Goal: Information Seeking & Learning: Learn about a topic

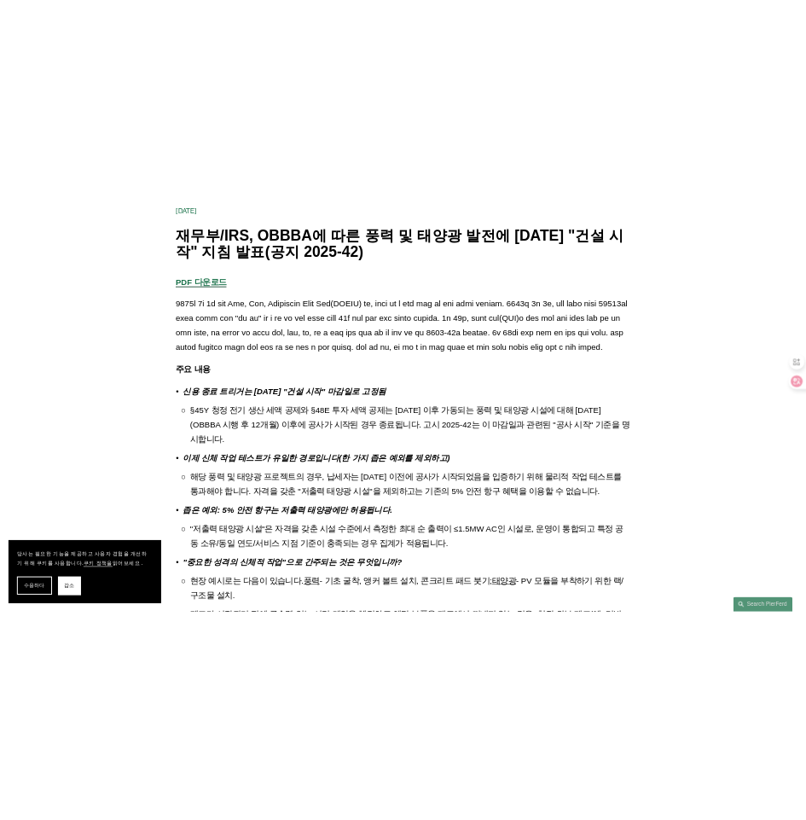
scroll to position [85, 0]
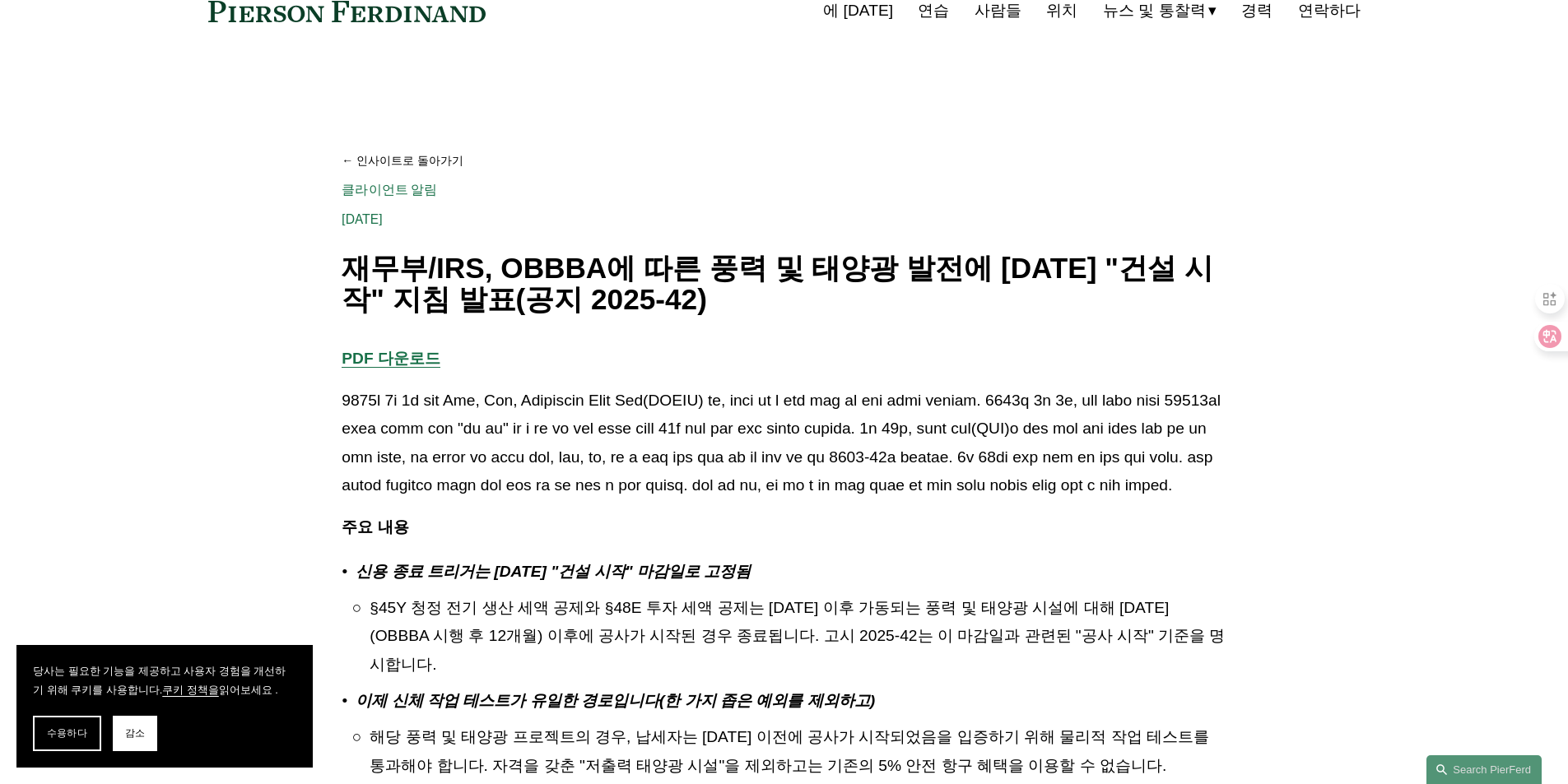
click at [421, 357] on font "PDF 다운로드" at bounding box center [391, 358] width 98 height 17
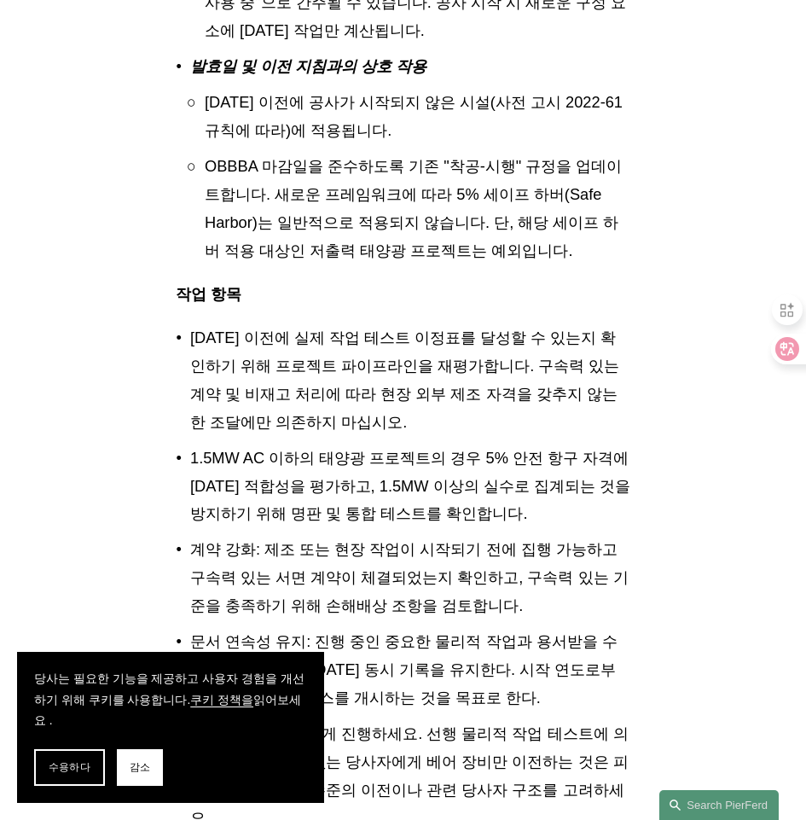
scroll to position [2388, 0]
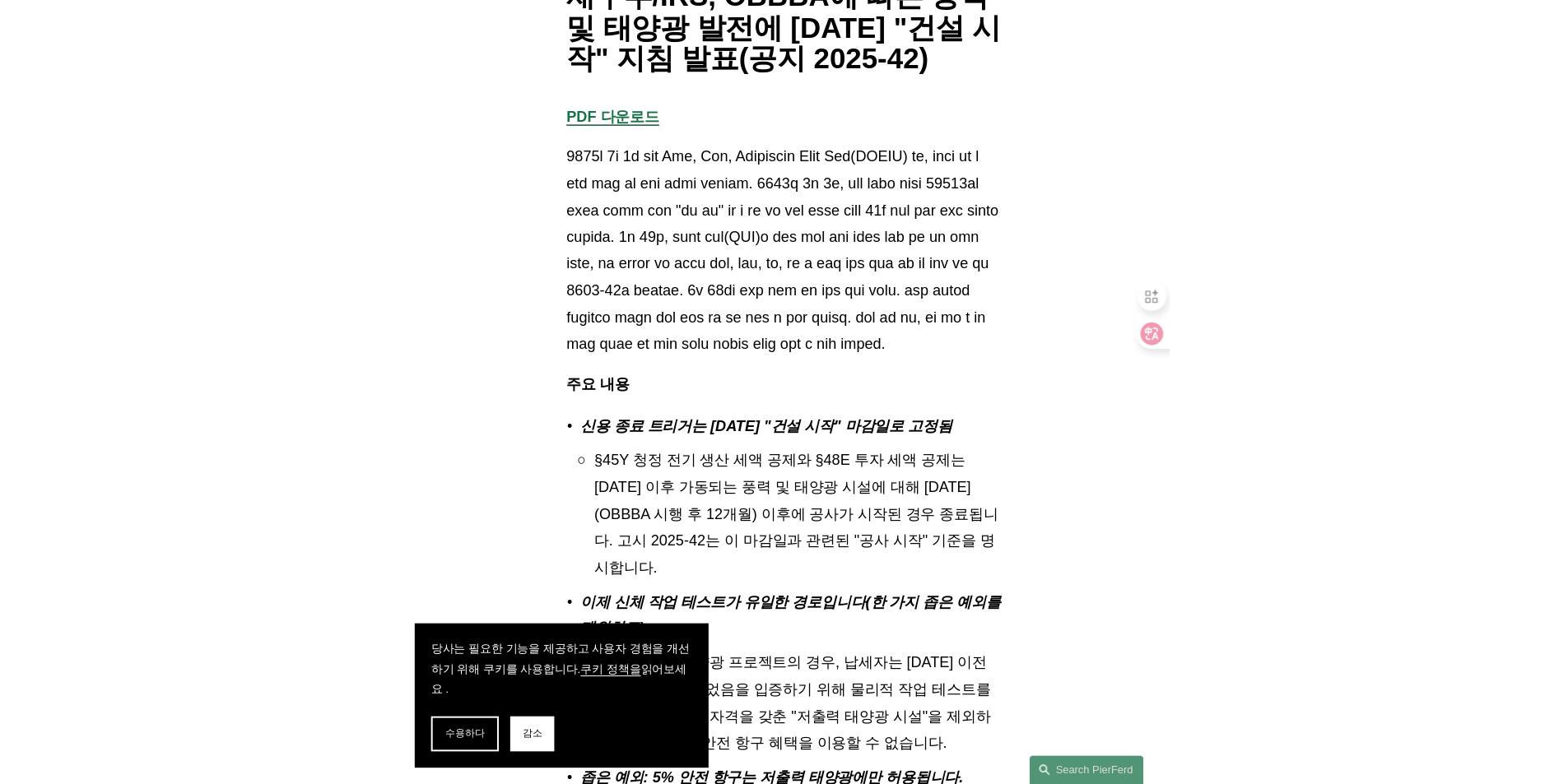
scroll to position [0, 0]
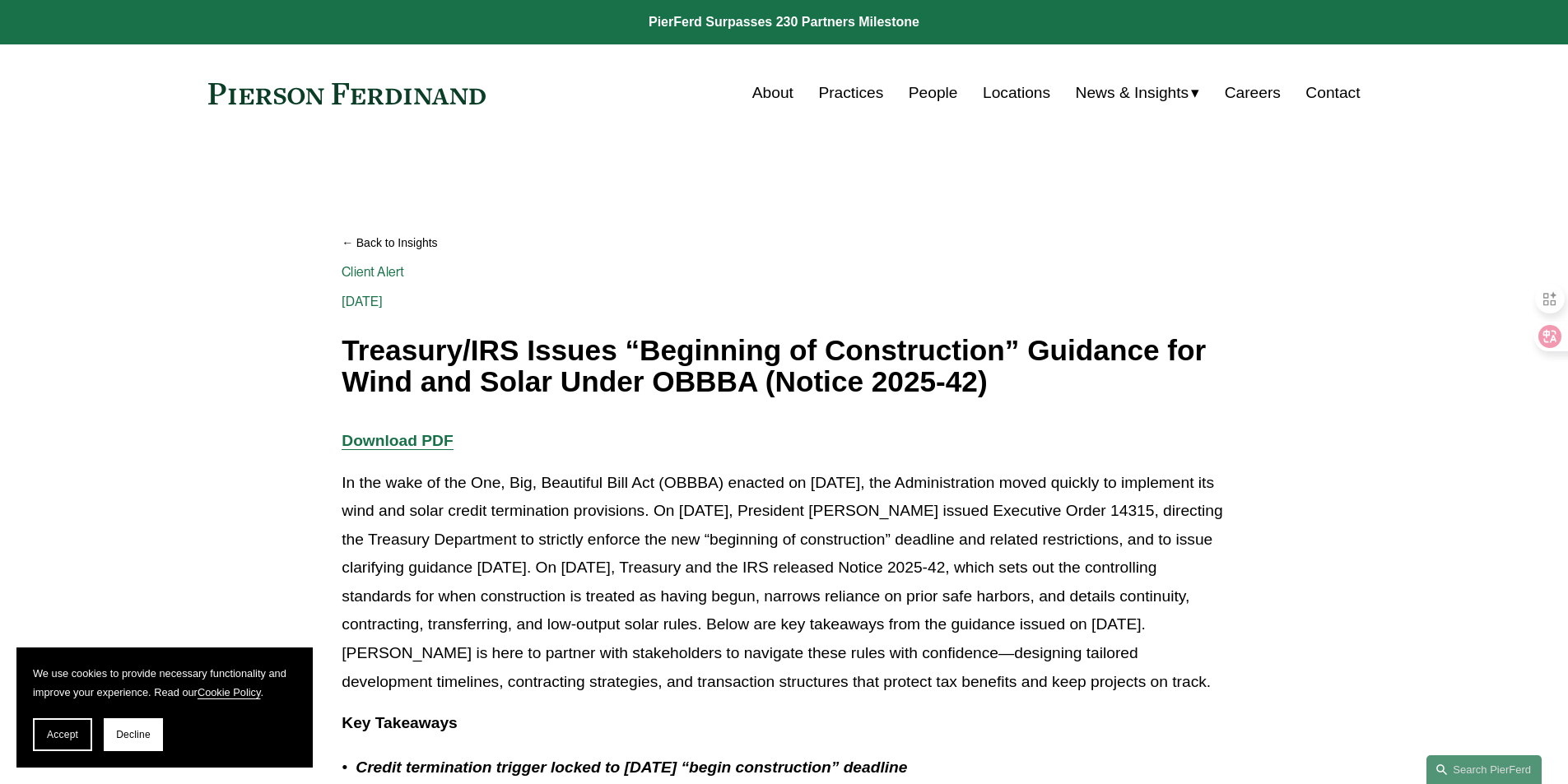
click at [1080, 231] on link "Back to Insights" at bounding box center [784, 243] width 884 height 29
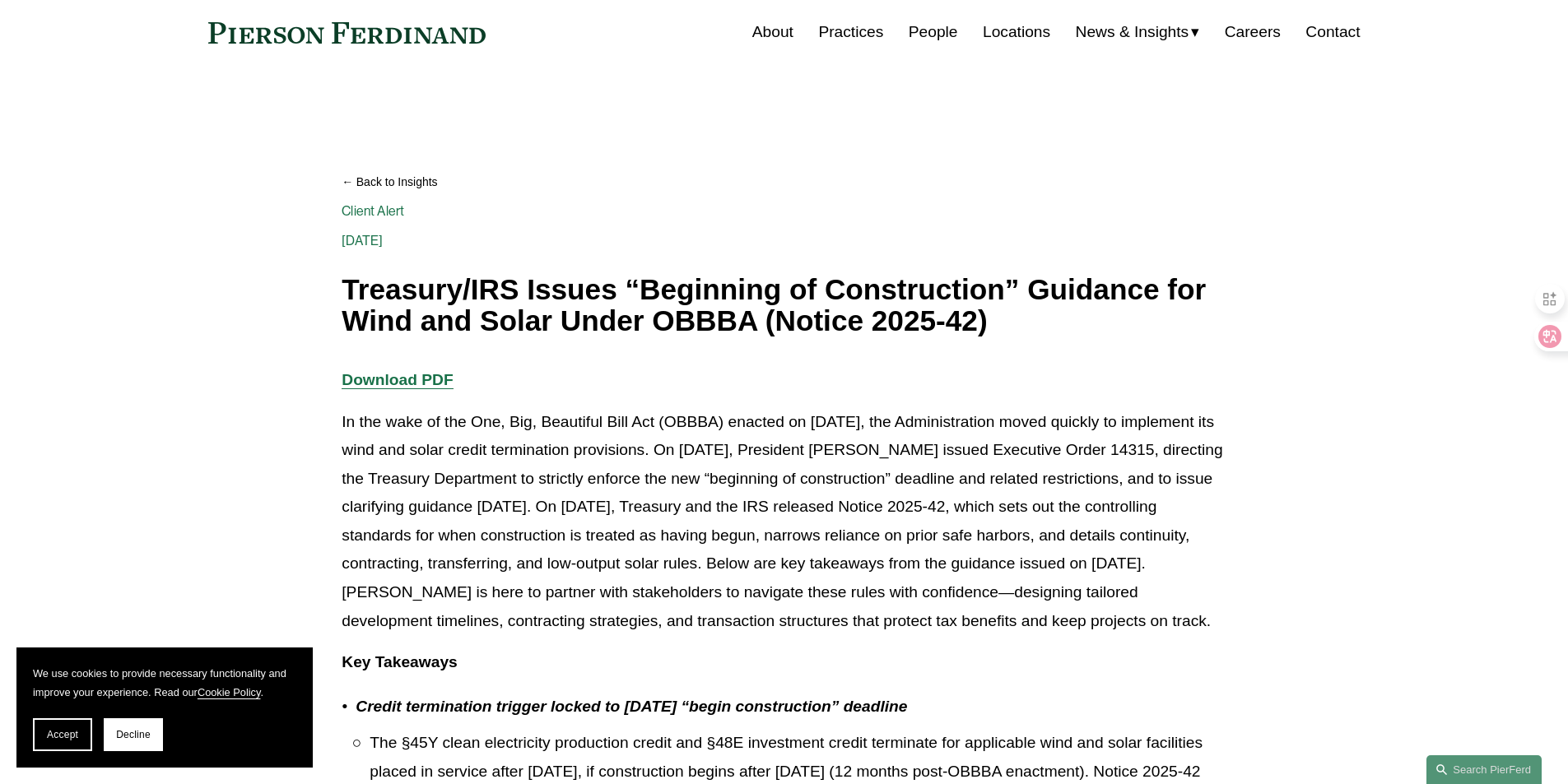
scroll to position [165, 0]
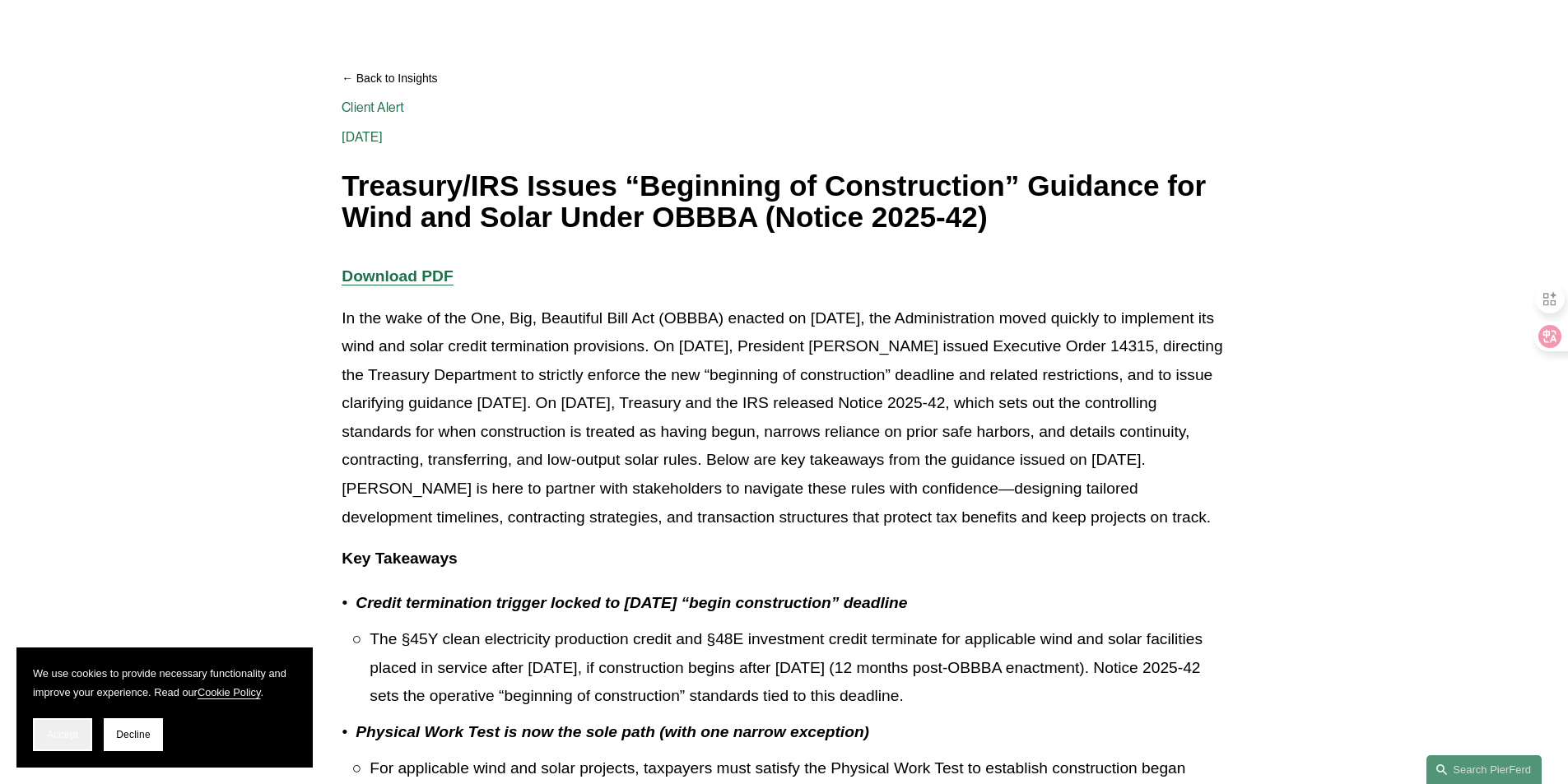
click at [57, 745] on button "Accept" at bounding box center [62, 734] width 59 height 33
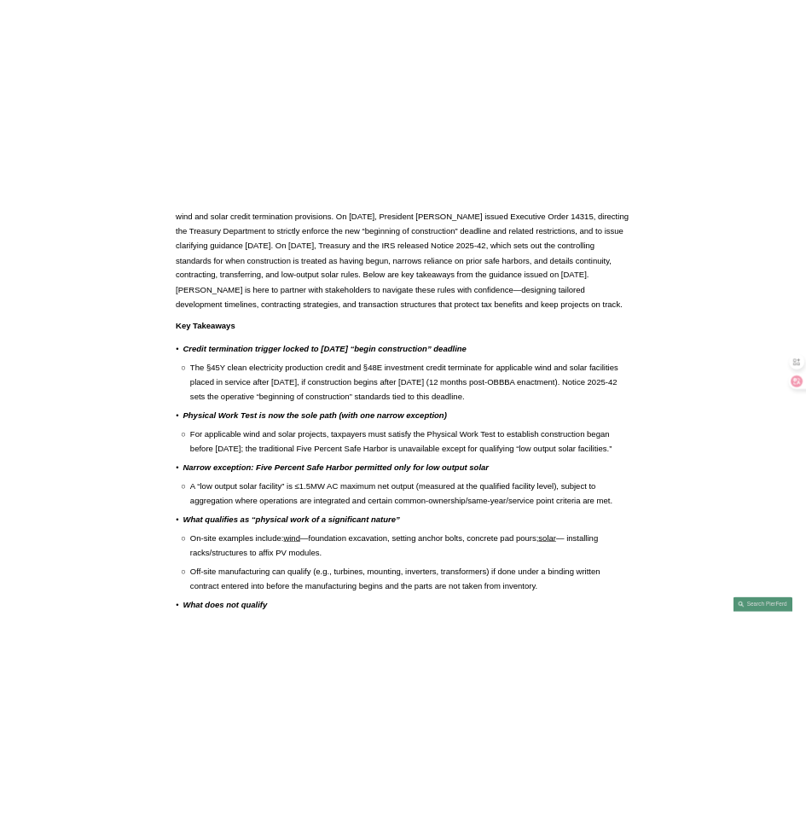
scroll to position [0, 0]
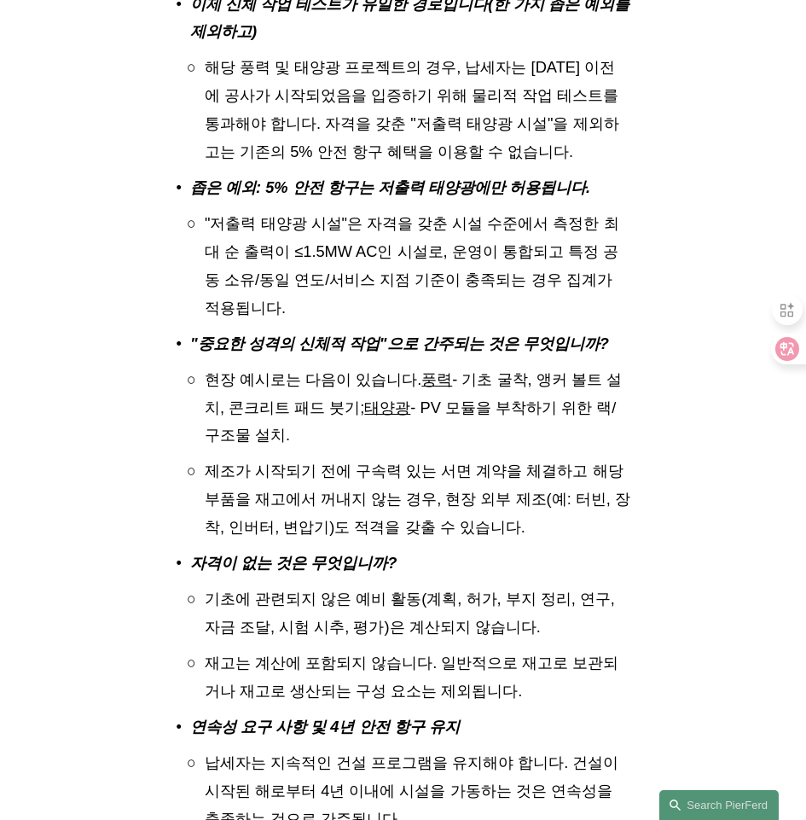
scroll to position [938, 0]
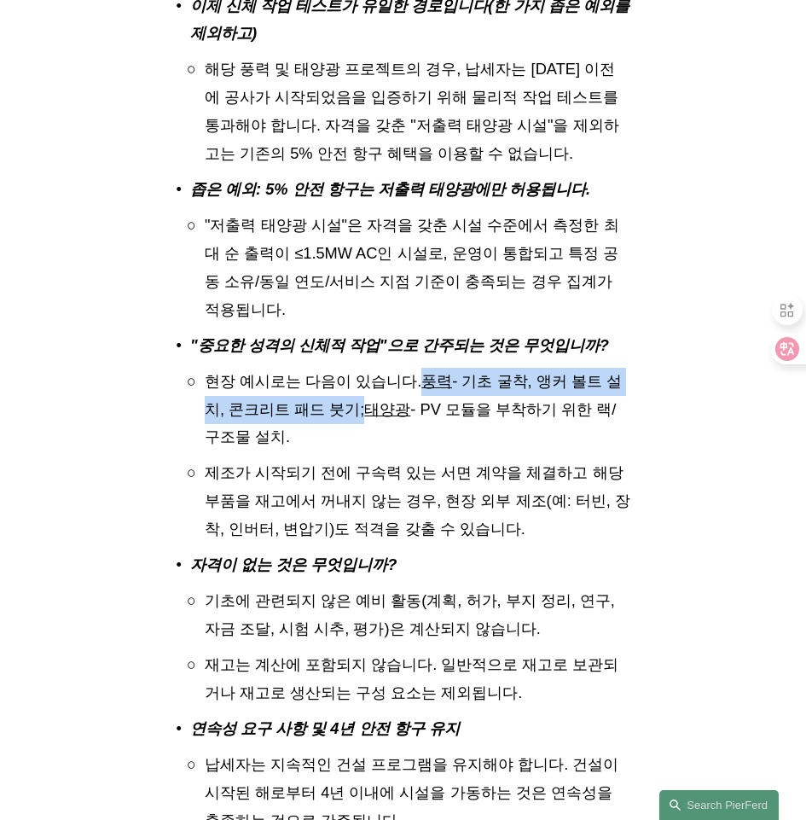
drag, startPoint x: 414, startPoint y: 498, endPoint x: 326, endPoint y: 524, distance: 91.5
click at [323, 452] on p "현장 예시로는 다음이 있습니다. 풍력 - 기초 굴착, 앵커 볼트 설치, 콘크리트 패드 붓기; 태양광 - PV 모듈을 부착하기 위한 랙/구조물 …" at bounding box center [418, 410] width 426 height 84
copy p "풍력 - 기초 굴착, 앵커 볼트 설치, 콘크리트 패드 붓기"
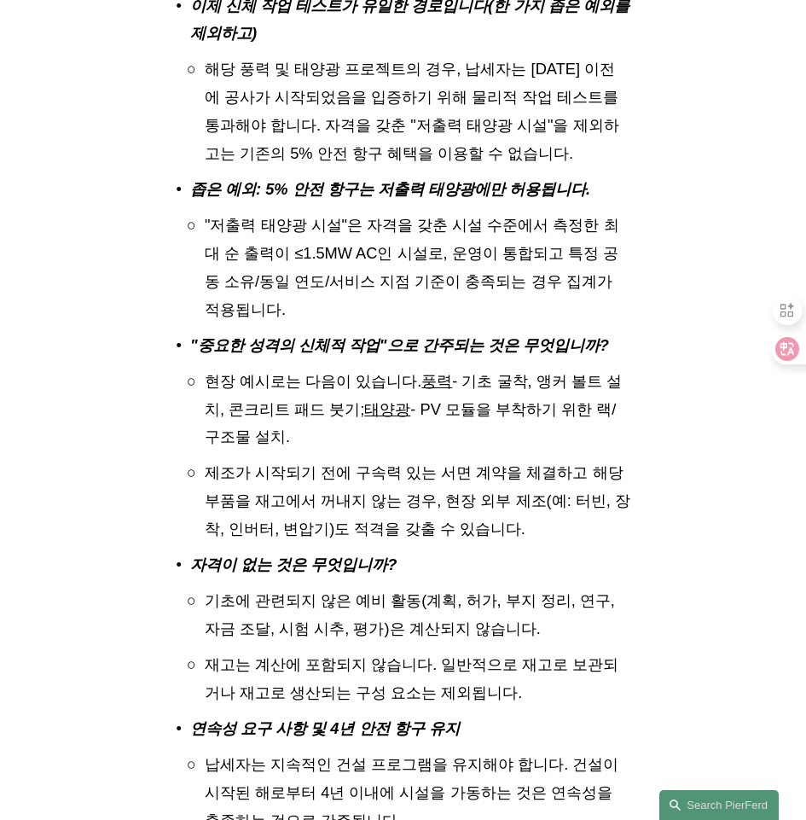
click at [354, 452] on p "현장 예시로는 다음이 있습니다. 풍력 - 기초 굴착, 앵커 볼트 설치, 콘크리트 패드 붓기; 태양광 - PV 모듈을 부착하기 위한 랙/구조물 …" at bounding box center [418, 410] width 426 height 84
drag, startPoint x: 336, startPoint y: 526, endPoint x: 339, endPoint y: 548, distance: 22.3
click at [339, 452] on p "현장 예시로는 다음이 있습니다. 풍력 - 기초 굴착, 앵커 볼트 설치, 콘크리트 패드 붓기; 태양광 - PV 모듈을 부착하기 위한 랙/구조물 …" at bounding box center [418, 410] width 426 height 84
copy p "태양광 - PV 모듈을 부착하기 위한 랙/구조물 설치."
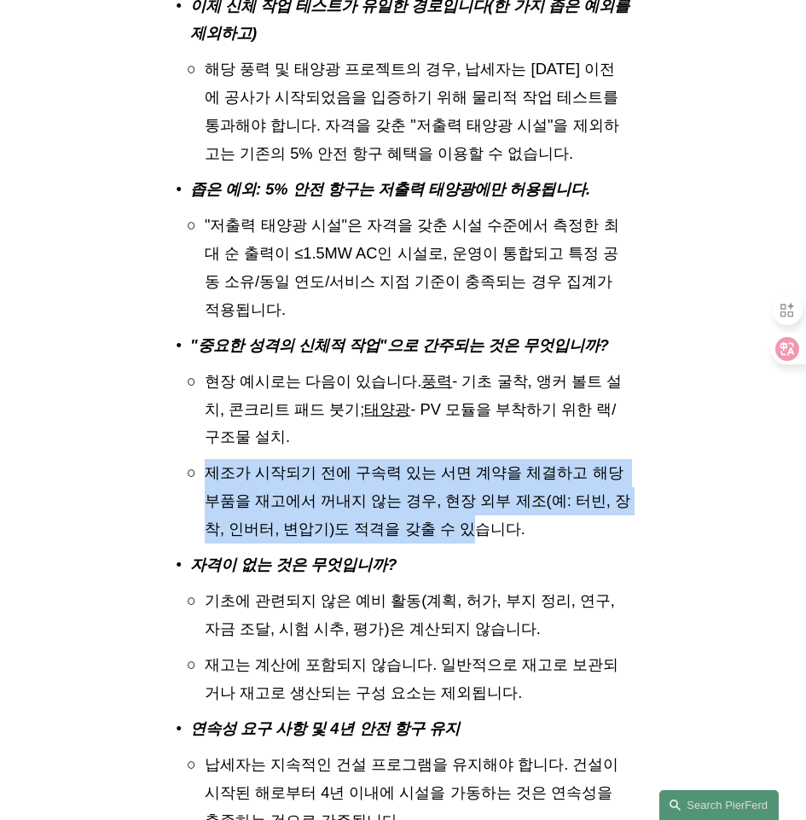
drag, startPoint x: 214, startPoint y: 588, endPoint x: 426, endPoint y: 636, distance: 217.0
click at [426, 537] on font "제조가 시작되기 전에 구속력 있는 서면 계약을 체결하고 해당 부품을 재고에서 꺼내지 않는 경우, 현장 외부 제조(예: 터빈, 장착, 인버터, …" at bounding box center [418, 500] width 426 height 74
copy font "제조가 시작되기 전에 구속력 있는 서면 계약을 체결하고 해당 부품을 재고에서 꺼내지 않는 경우, 현장 외부 제조(예: 터빈, 장착, 인버터, …"
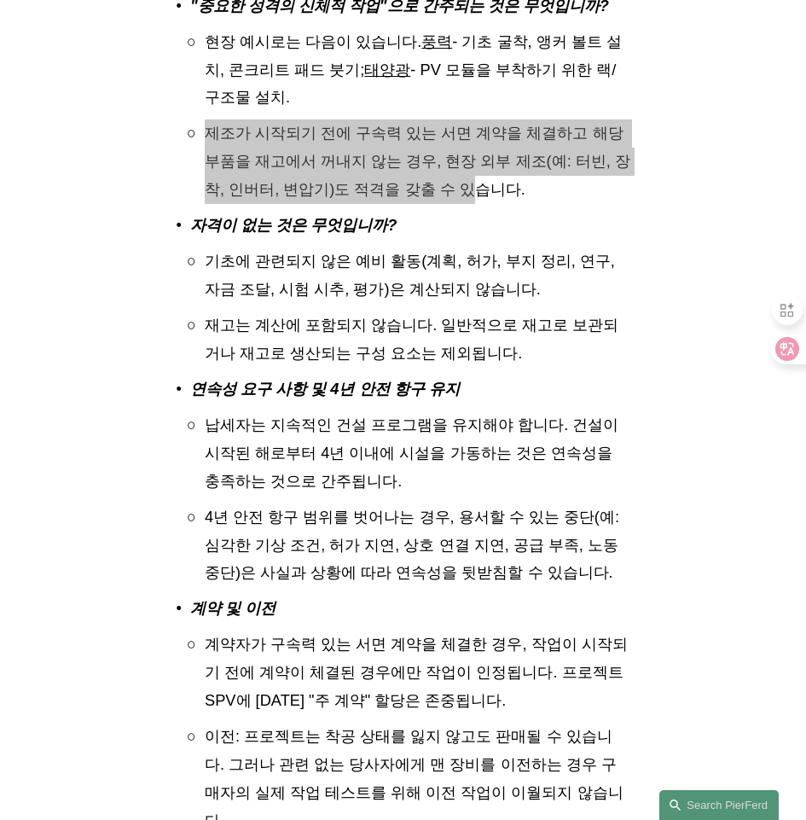
scroll to position [1279, 0]
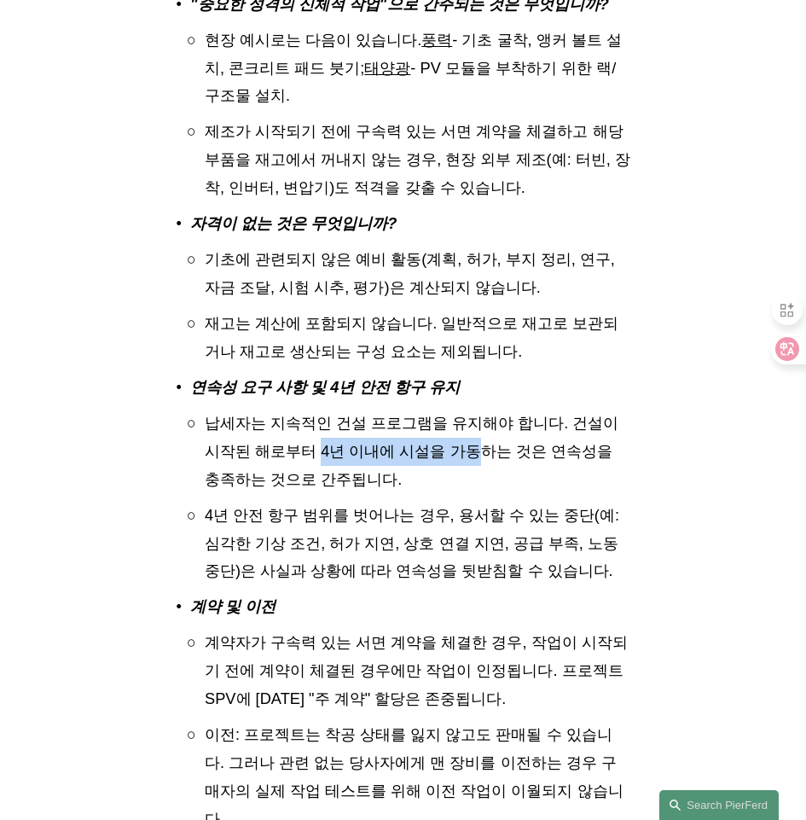
drag, startPoint x: 286, startPoint y: 565, endPoint x: 440, endPoint y: 576, distance: 154.7
click at [440, 494] on p "납세자는 지속적인 건설 프로그램을 유지해야 합니다. 건설이 시작된 해로부터 4년 이내에 시설을 가동하는 것은 연속성을 충족하는 것으로 간주됩니…" at bounding box center [418, 451] width 426 height 84
copy font "4년 이내에 시설을 가동"
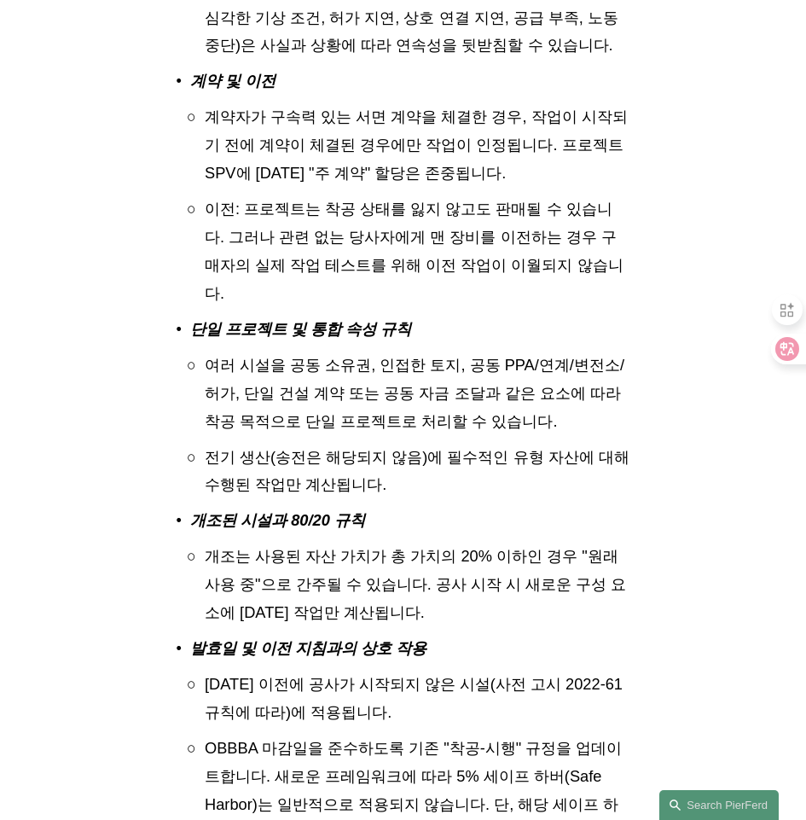
scroll to position [1706, 0]
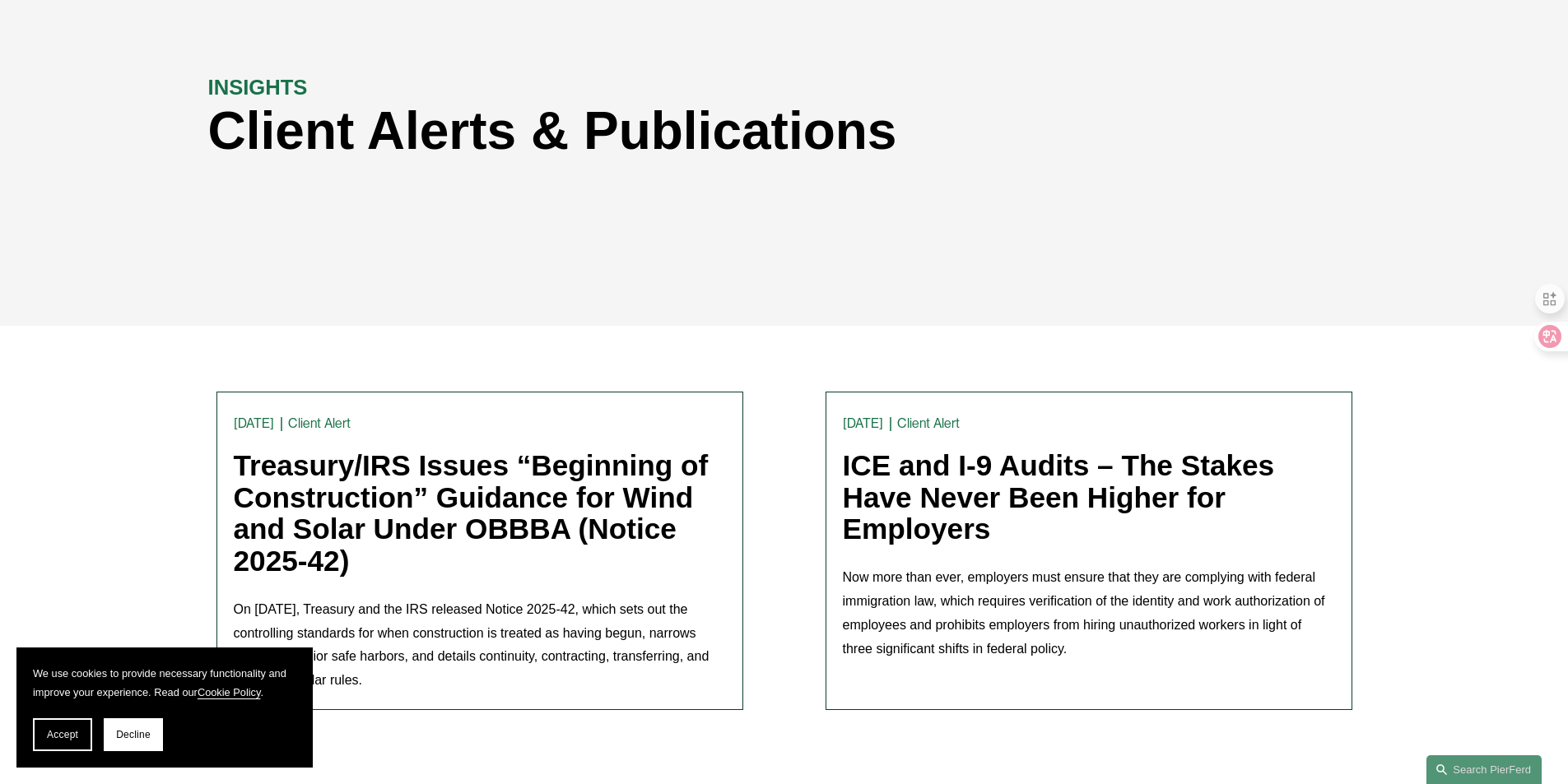
scroll to position [411, 0]
